Goal: Information Seeking & Learning: Compare options

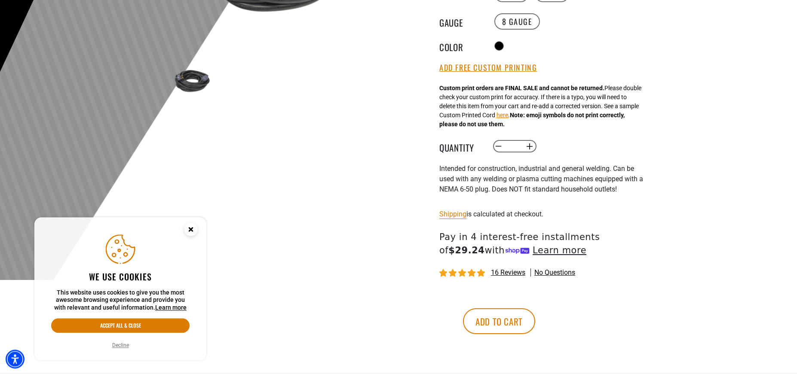
scroll to position [307, 0]
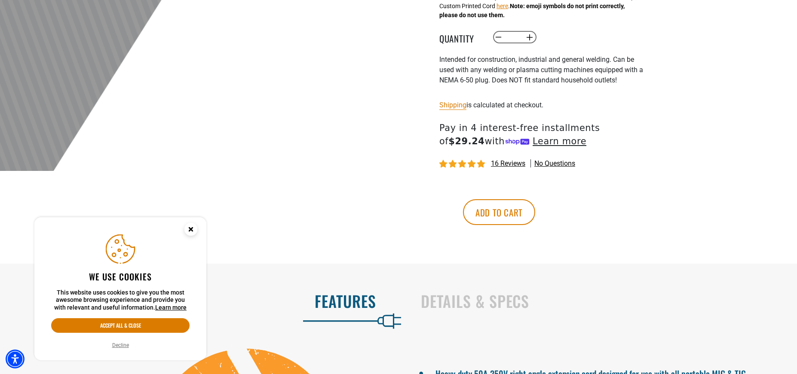
click at [509, 168] on span "16 reviews" at bounding box center [508, 163] width 34 height 8
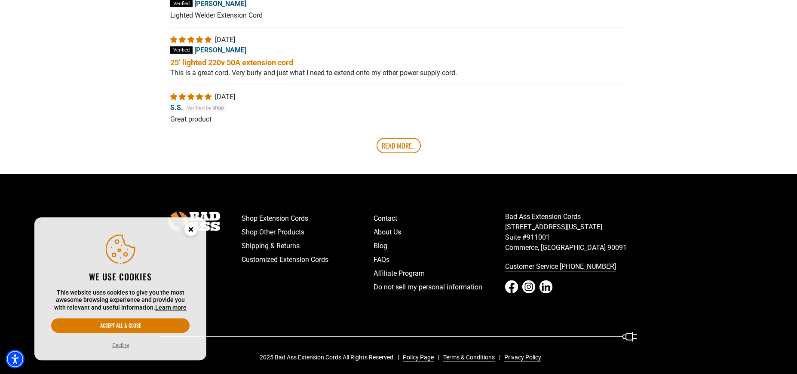
scroll to position [1626, 0]
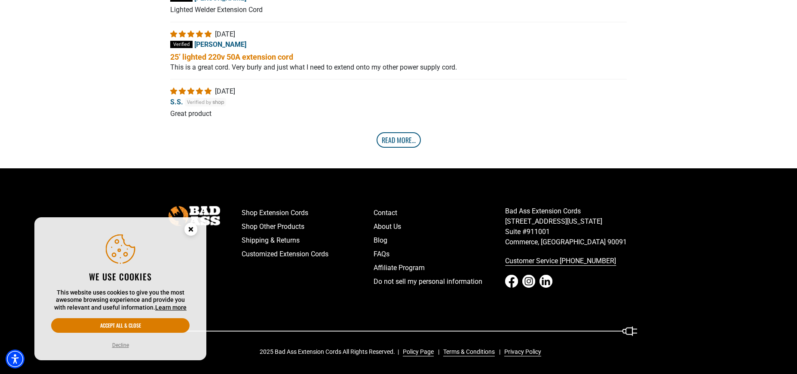
click at [393, 148] on link "Read More..." at bounding box center [398, 139] width 44 height 15
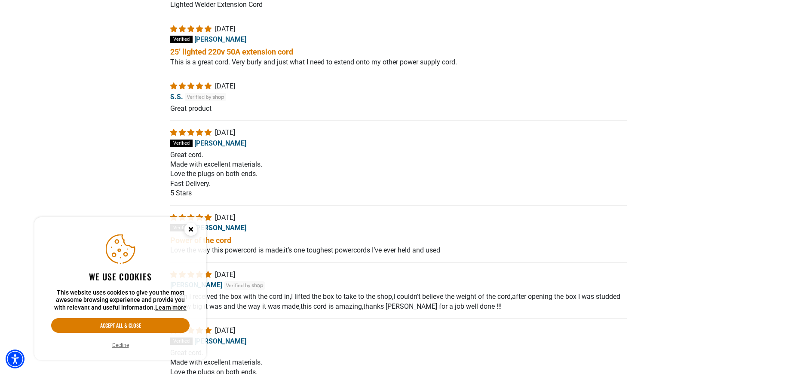
click at [192, 224] on circle "Close this option" at bounding box center [190, 229] width 13 height 13
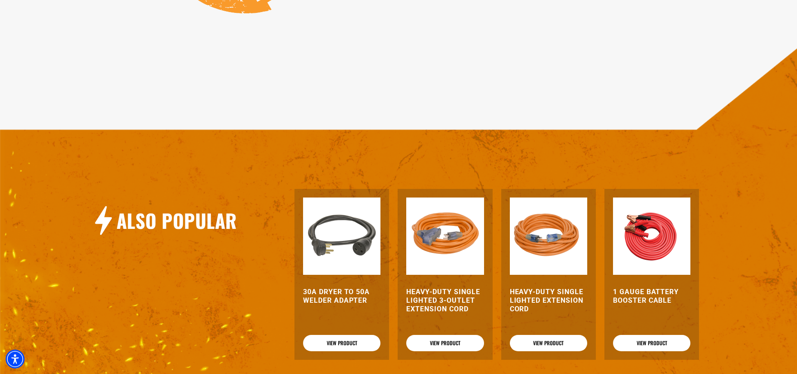
scroll to position [837, 0]
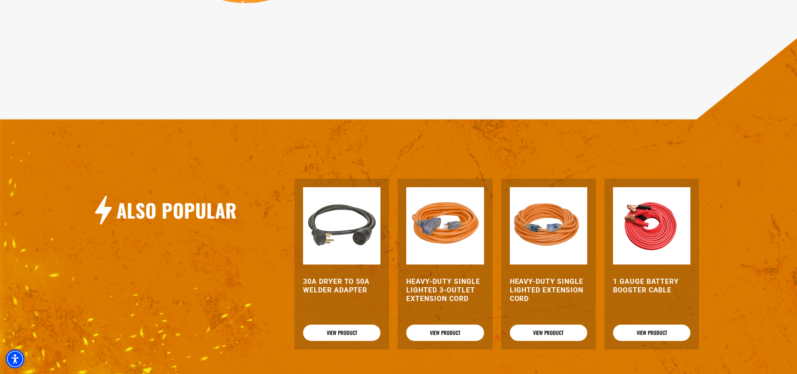
click at [335, 265] on img at bounding box center [341, 225] width 77 height 77
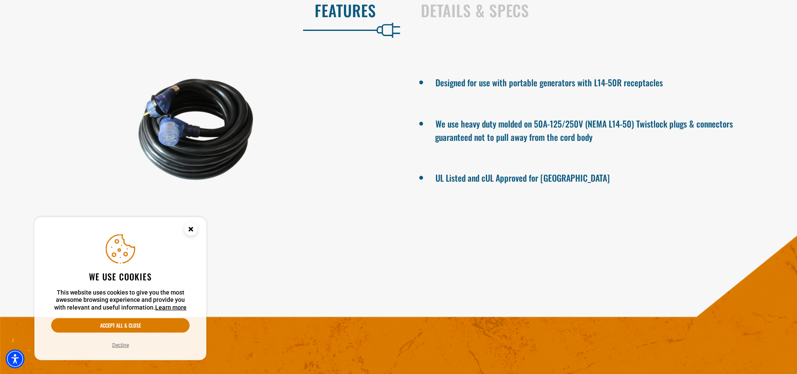
scroll to position [614, 0]
